Goal: Transaction & Acquisition: Purchase product/service

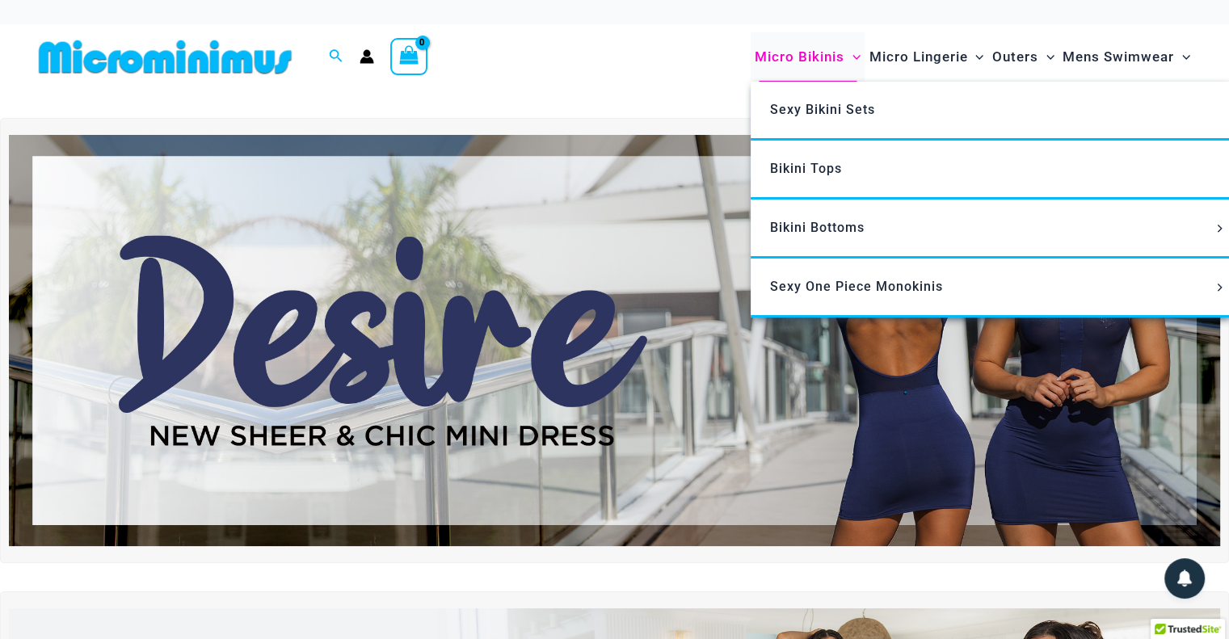
click at [814, 66] on span "Micro Bikinis" at bounding box center [800, 56] width 90 height 41
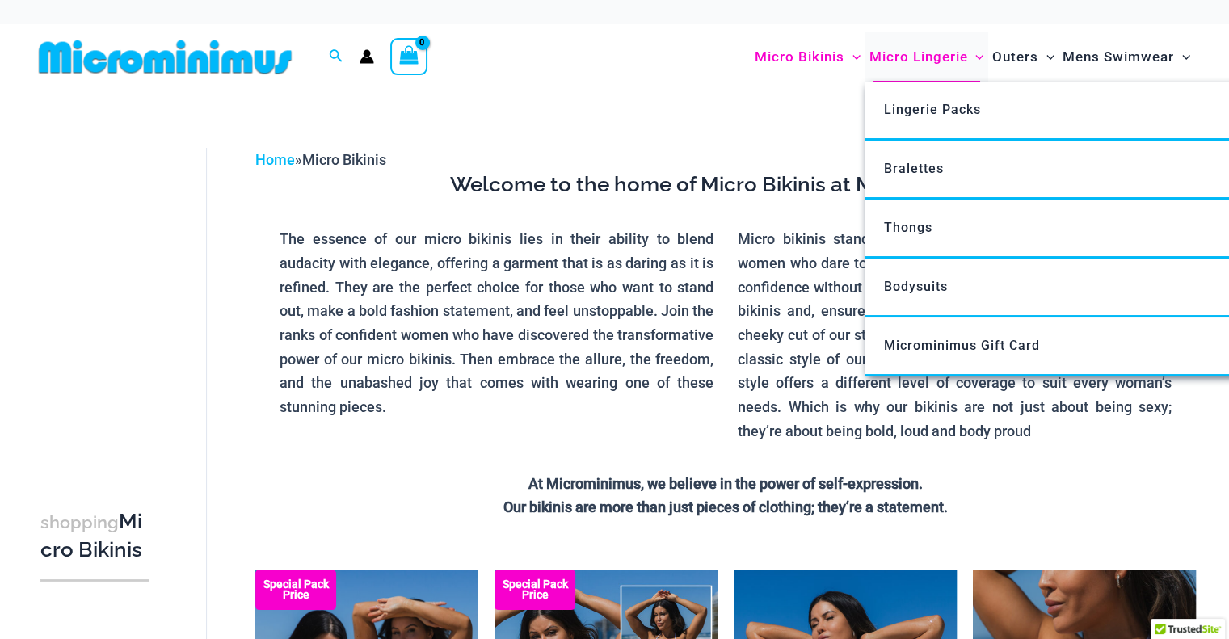
click at [908, 45] on span "Micro Lingerie" at bounding box center [918, 56] width 99 height 41
